Goal: Task Accomplishment & Management: Manage account settings

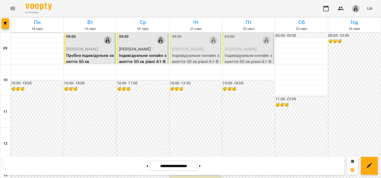
scroll to position [225, 0]
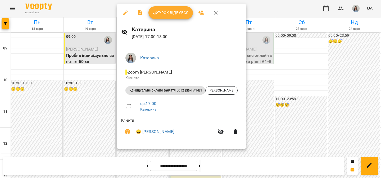
click at [170, 12] on span "Урок відбувся" at bounding box center [171, 13] width 36 height 6
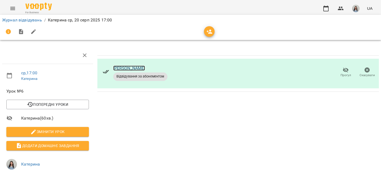
click at [130, 68] on link "[PERSON_NAME]" at bounding box center [129, 68] width 32 height 5
